Goal: Task Accomplishment & Management: Use online tool/utility

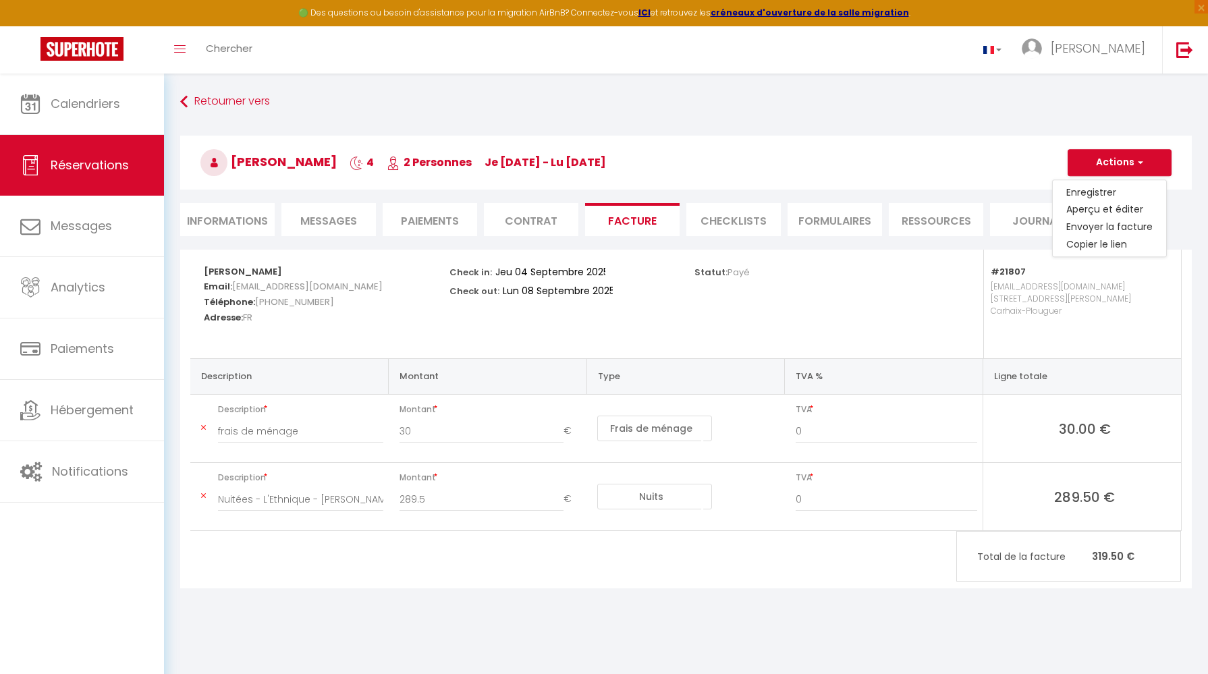
select select "cleaning"
